Goal: Transaction & Acquisition: Subscribe to service/newsletter

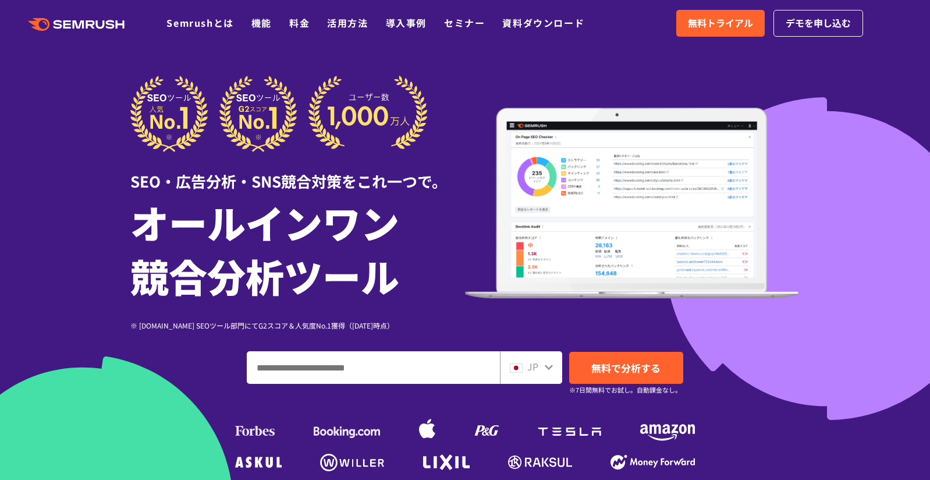
click at [437, 370] on input "ドメイン、キーワードまたはURLを入力してください" at bounding box center [373, 367] width 252 height 31
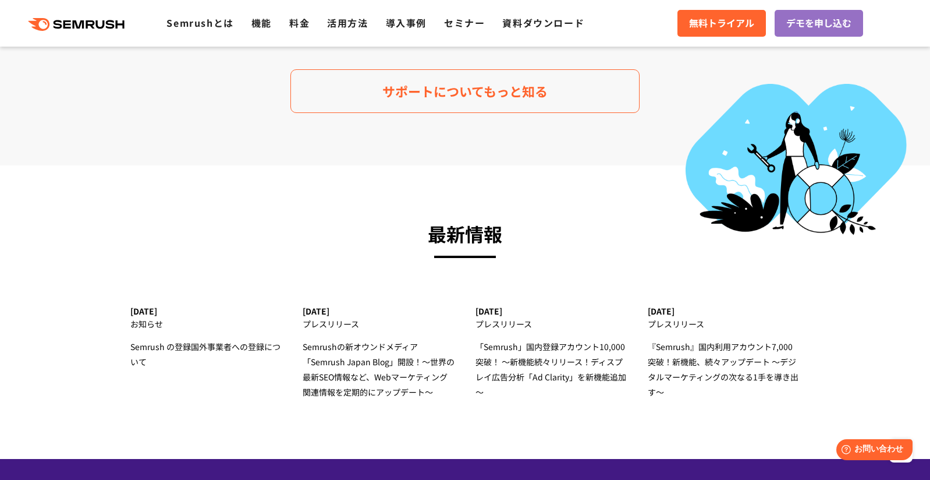
scroll to position [3667, 0]
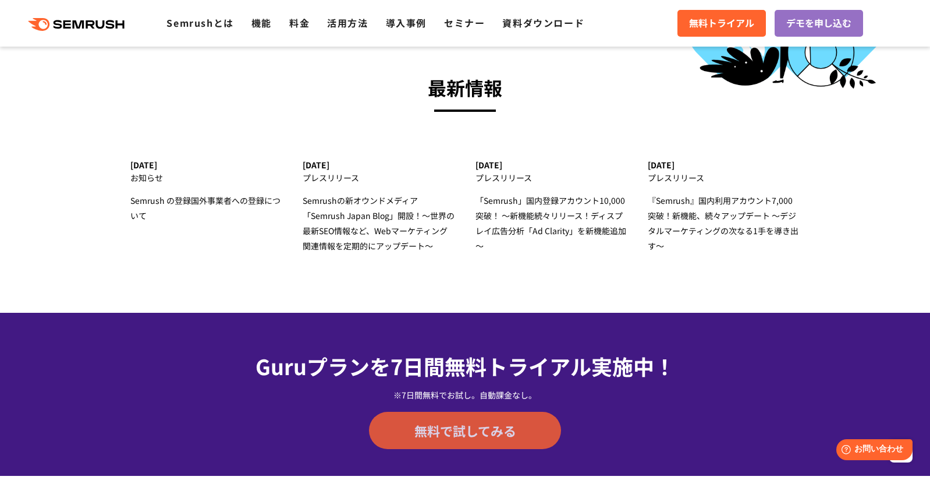
click at [410, 428] on link "無料で試してみる" at bounding box center [465, 430] width 192 height 37
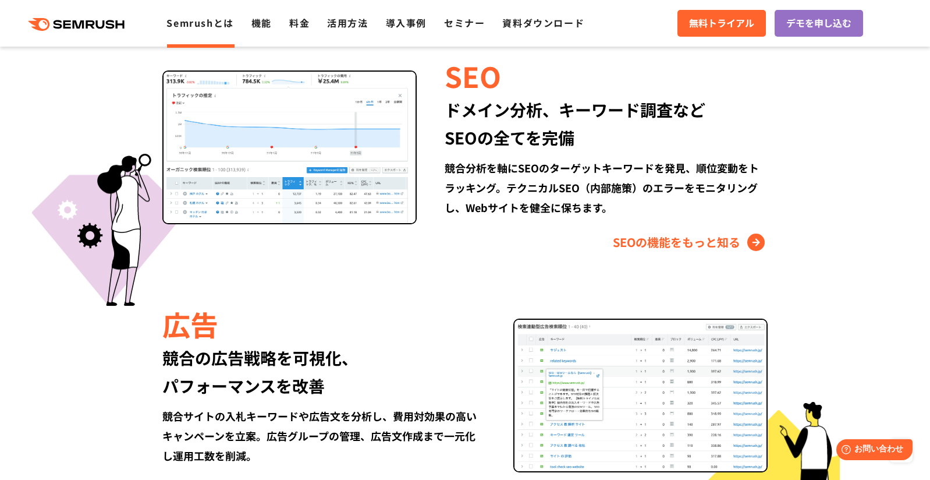
scroll to position [1106, 0]
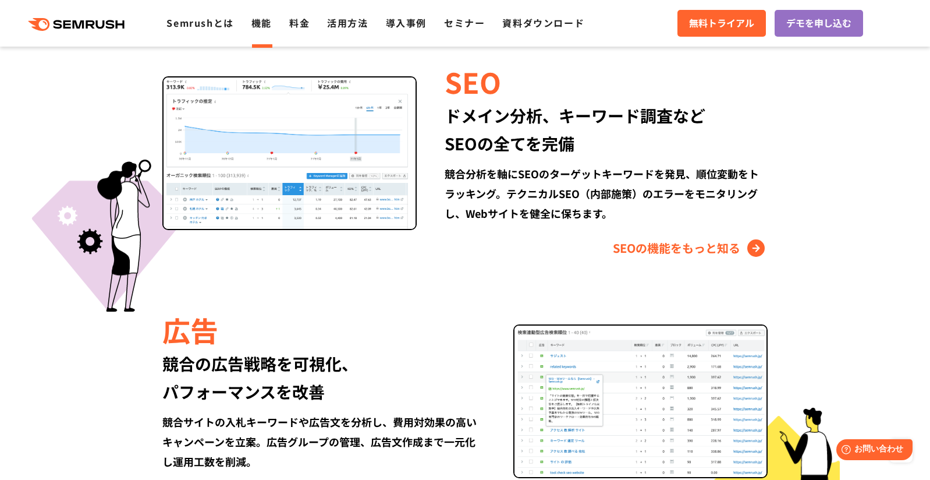
click at [251, 25] on li "機能" at bounding box center [261, 23] width 20 height 15
click at [291, 23] on link "料金" at bounding box center [299, 23] width 20 height 14
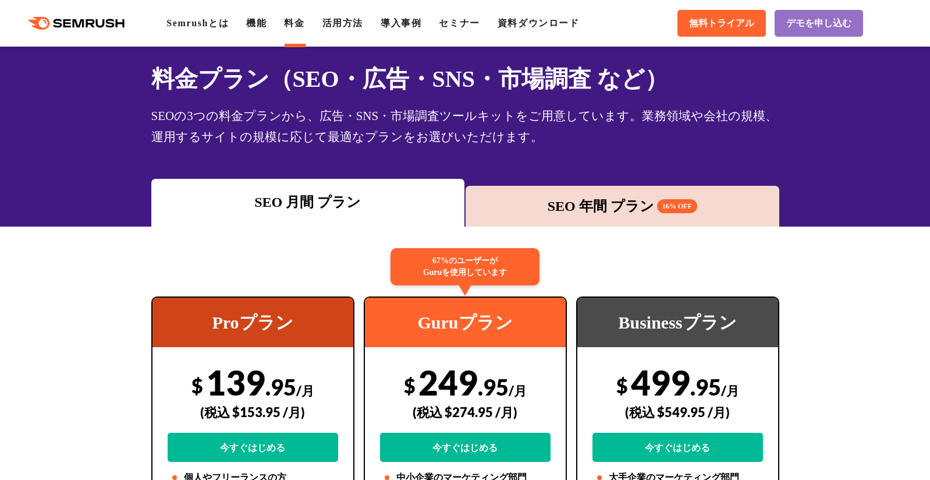
scroll to position [58, 0]
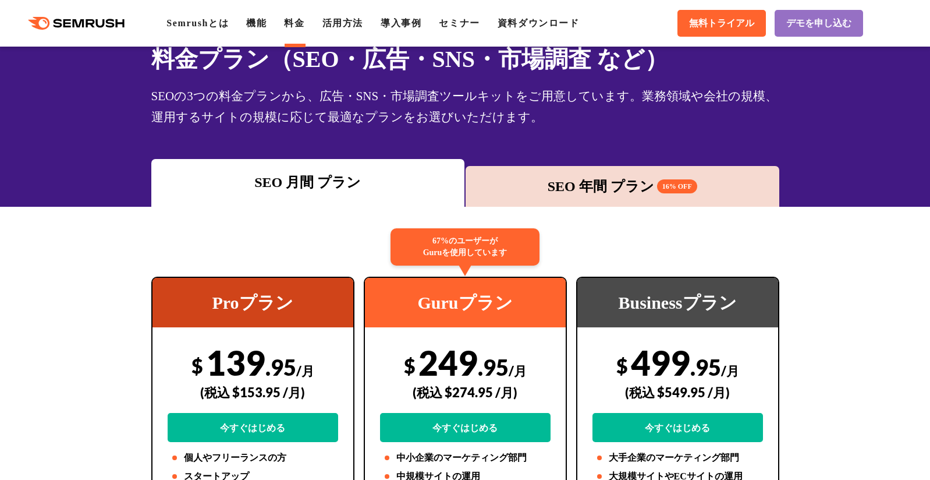
click at [561, 187] on div "SEO 年間 プラン 16% OFF" at bounding box center [622, 186] width 302 height 21
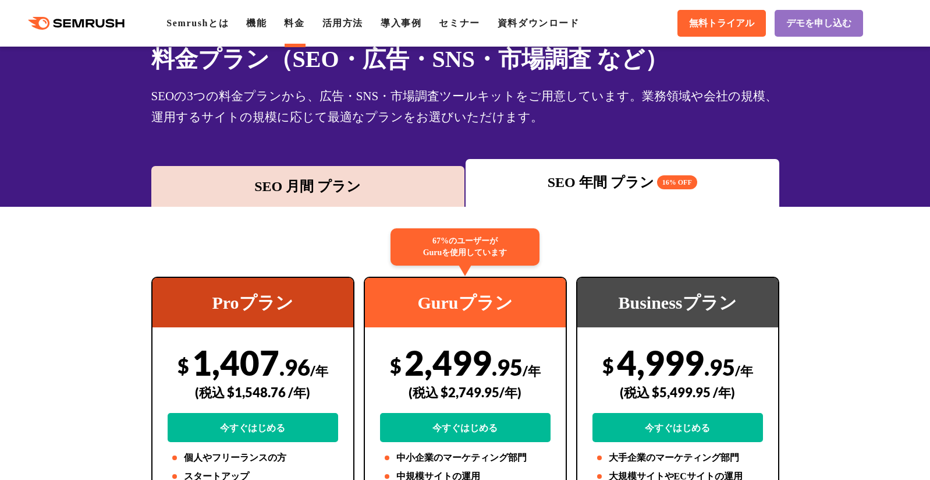
click at [311, 34] on div ".cls {fill: #FF642D;} .cls {fill: #FF642D;} Semrushとは 機能 料金 活用方法 導入事例 セミナー 資料ダウ…" at bounding box center [465, 23] width 930 height 35
click at [347, 23] on link "活用方法" at bounding box center [342, 23] width 41 height 10
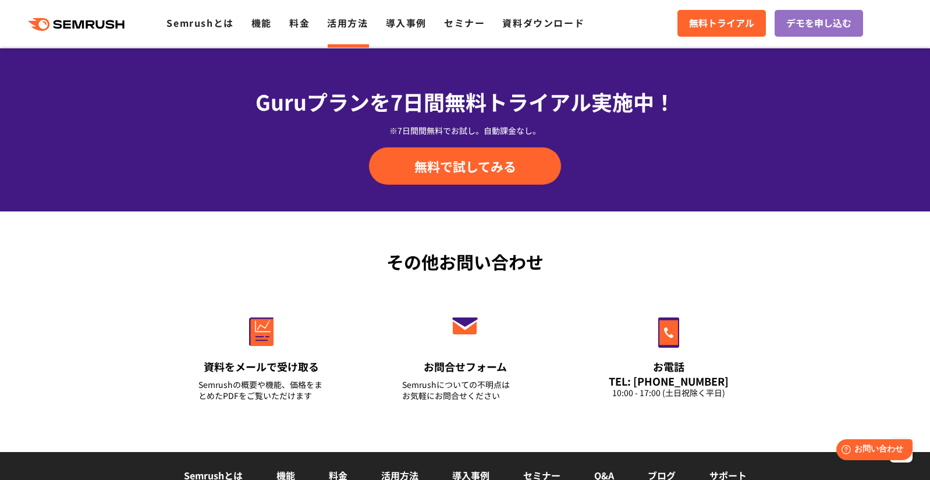
scroll to position [1455, 0]
